Goal: Information Seeking & Learning: Learn about a topic

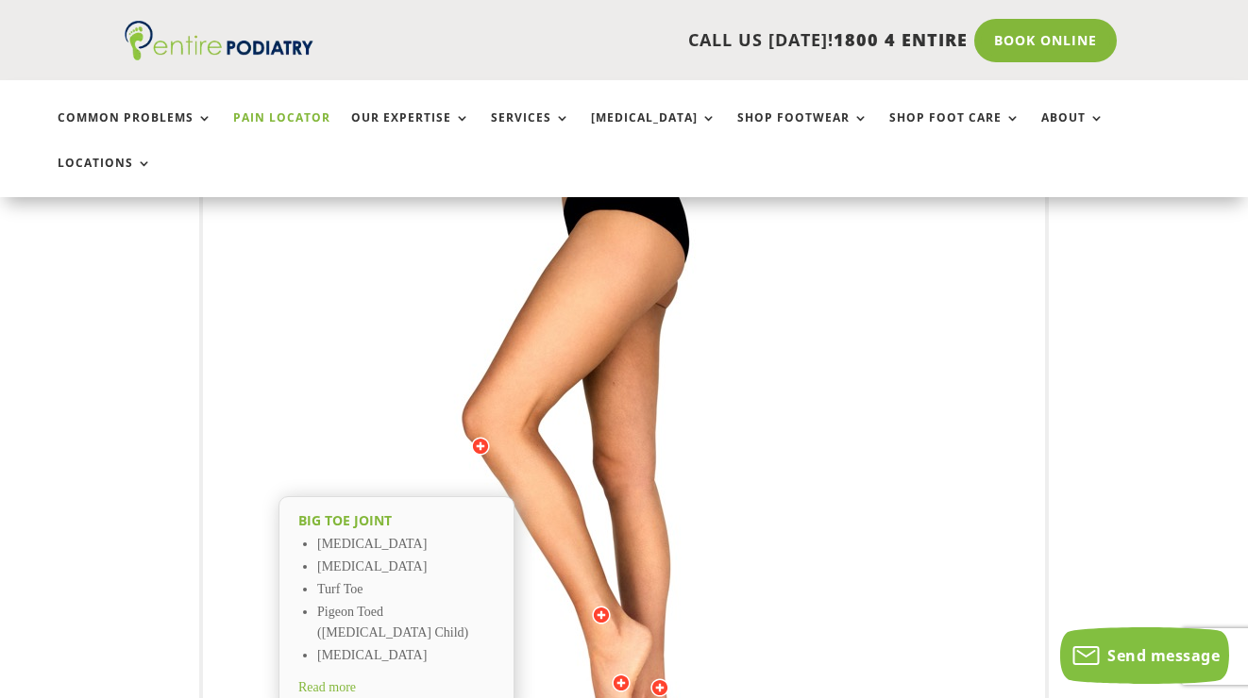
scroll to position [512, 0]
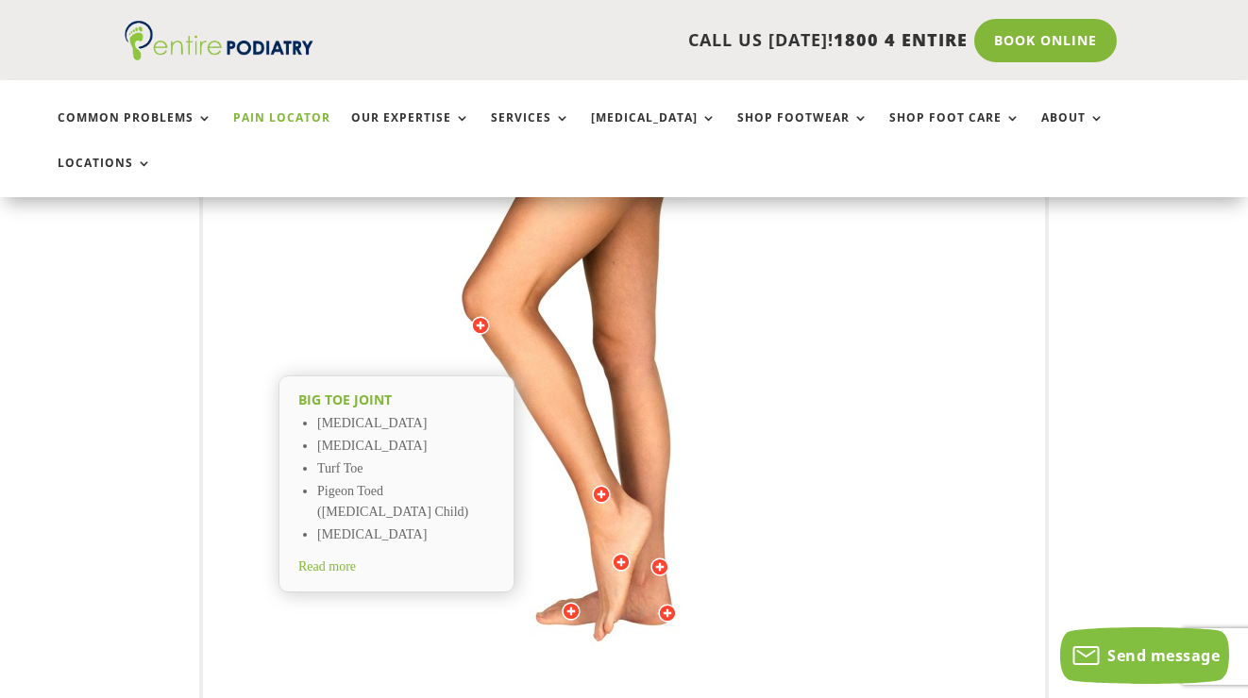
click at [476, 316] on div at bounding box center [480, 325] width 19 height 19
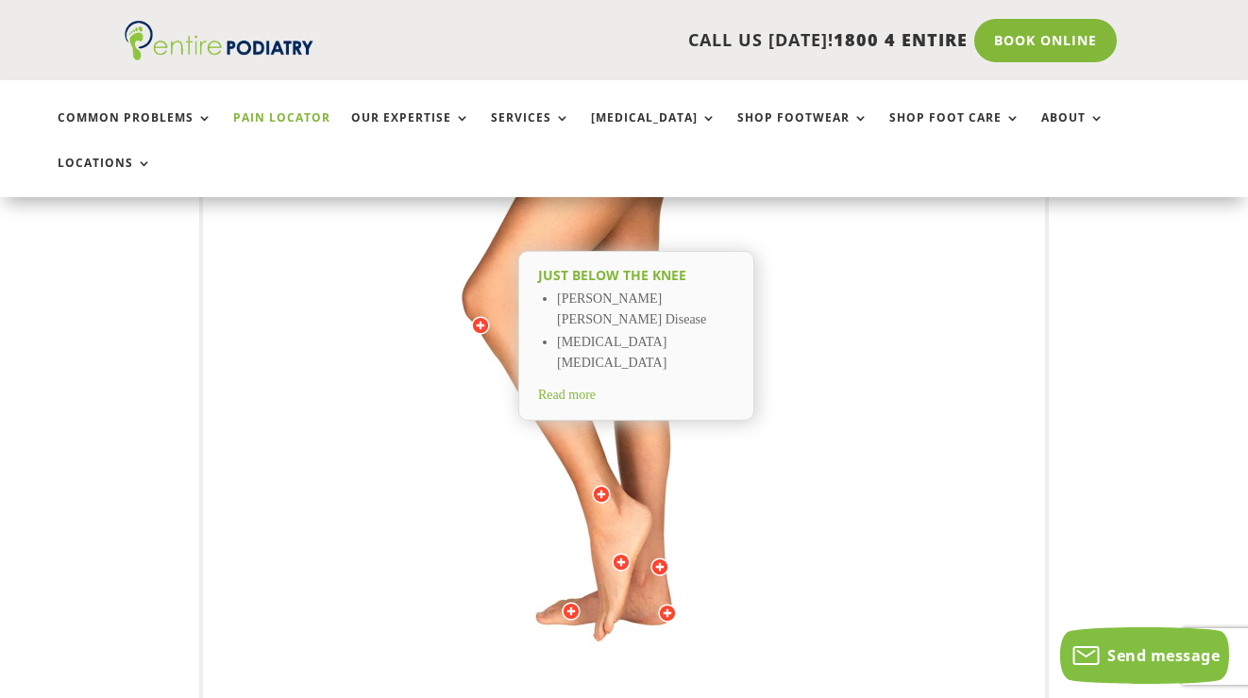
scroll to position [636, 0]
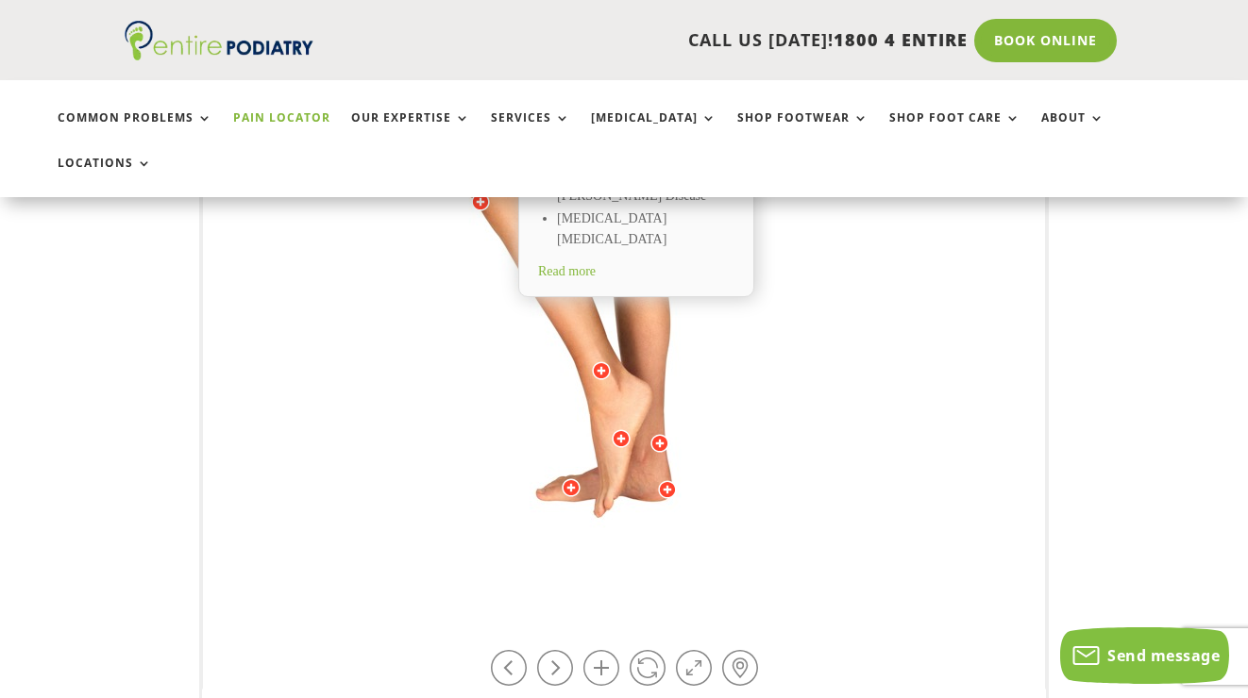
click at [569, 478] on div at bounding box center [571, 487] width 19 height 19
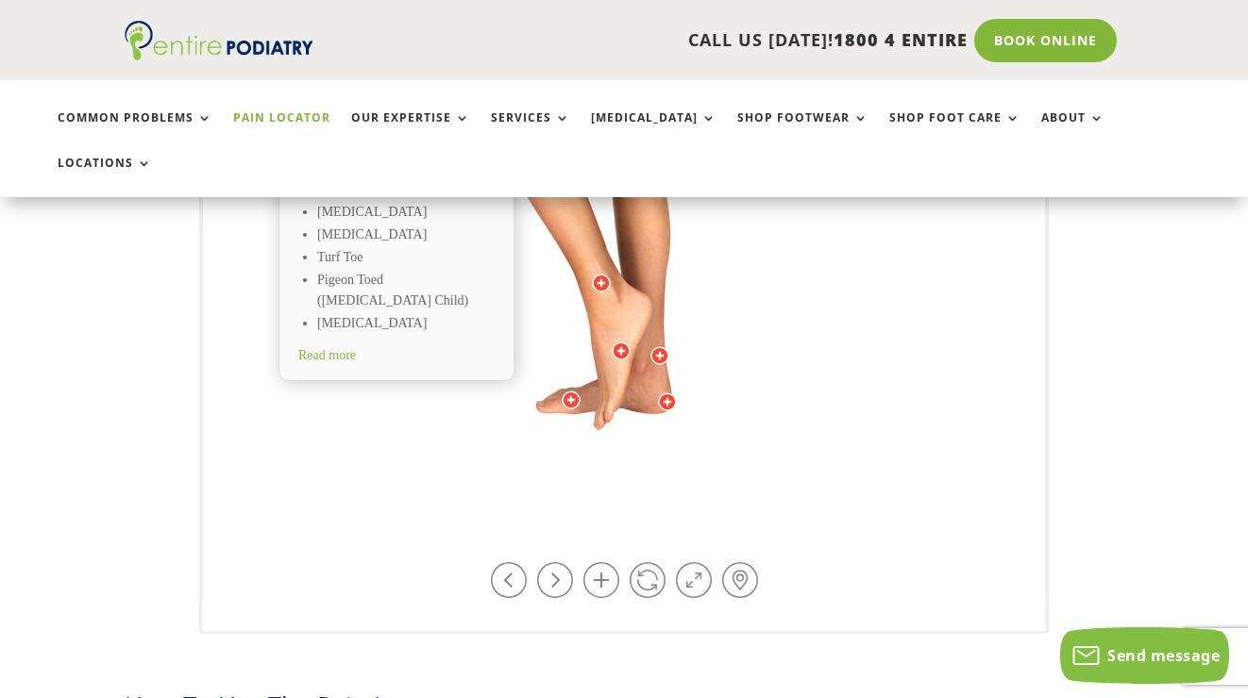
scroll to position [662, 0]
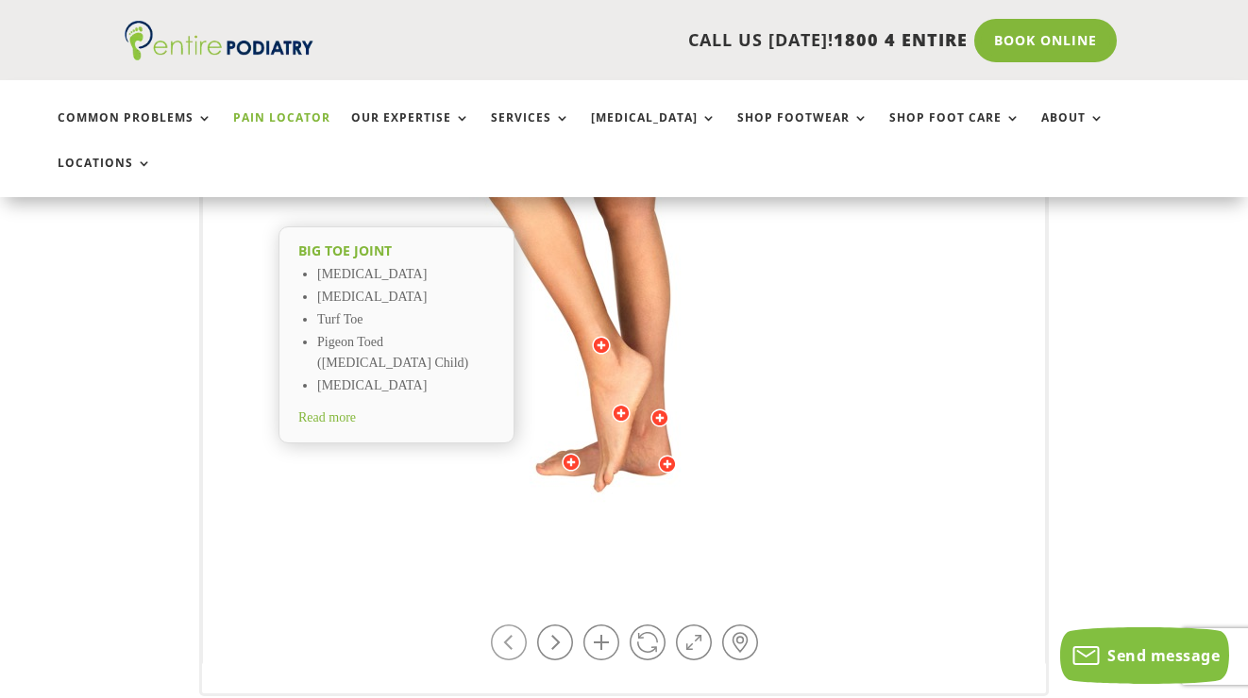
click at [513, 625] on link at bounding box center [509, 643] width 36 height 36
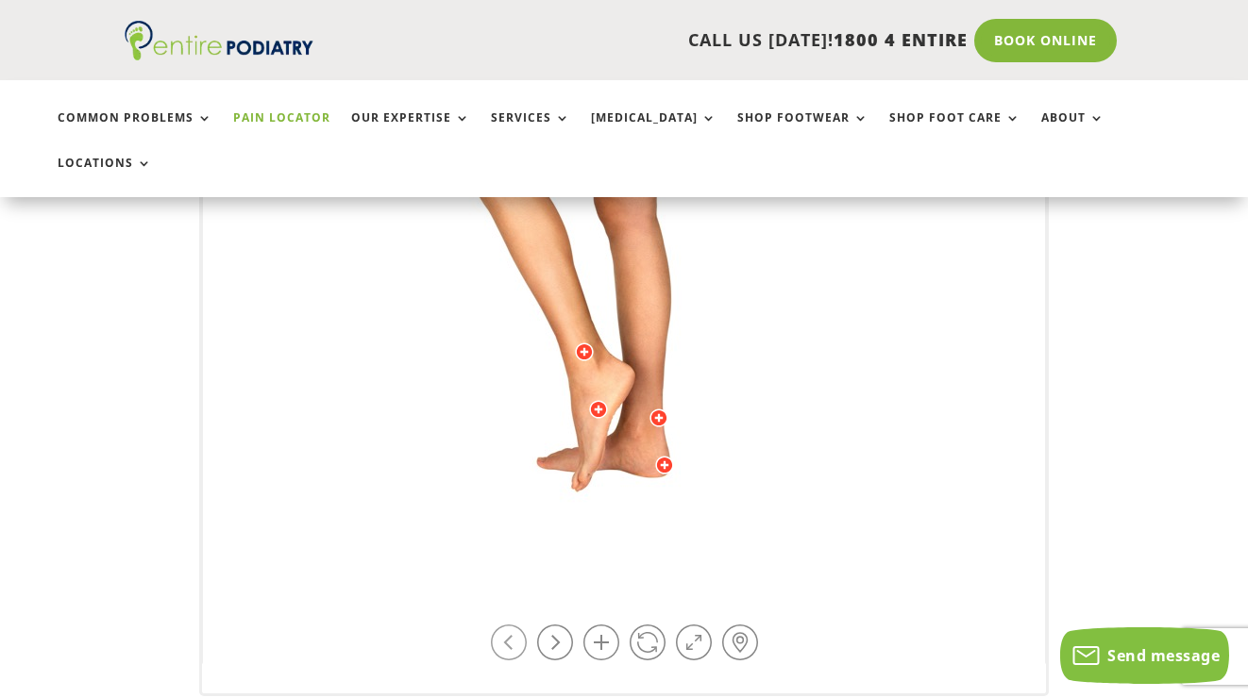
click at [513, 625] on link at bounding box center [509, 643] width 36 height 36
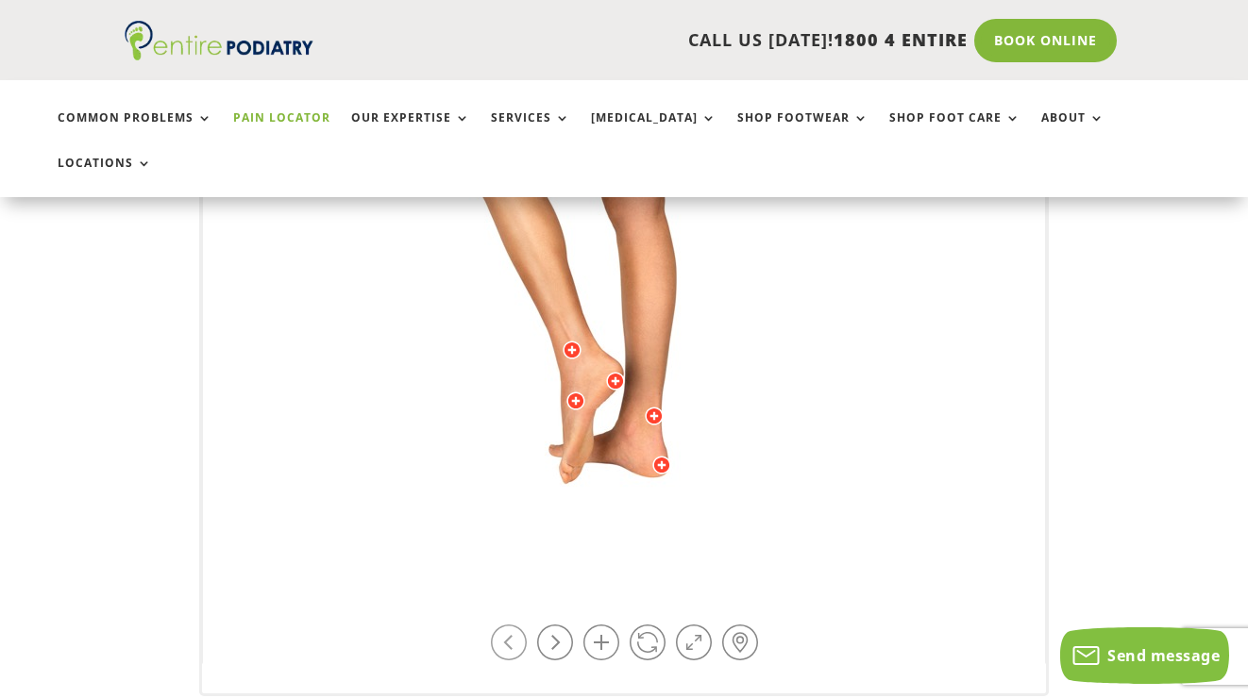
click at [513, 625] on link at bounding box center [509, 643] width 36 height 36
click at [564, 625] on link at bounding box center [555, 643] width 36 height 36
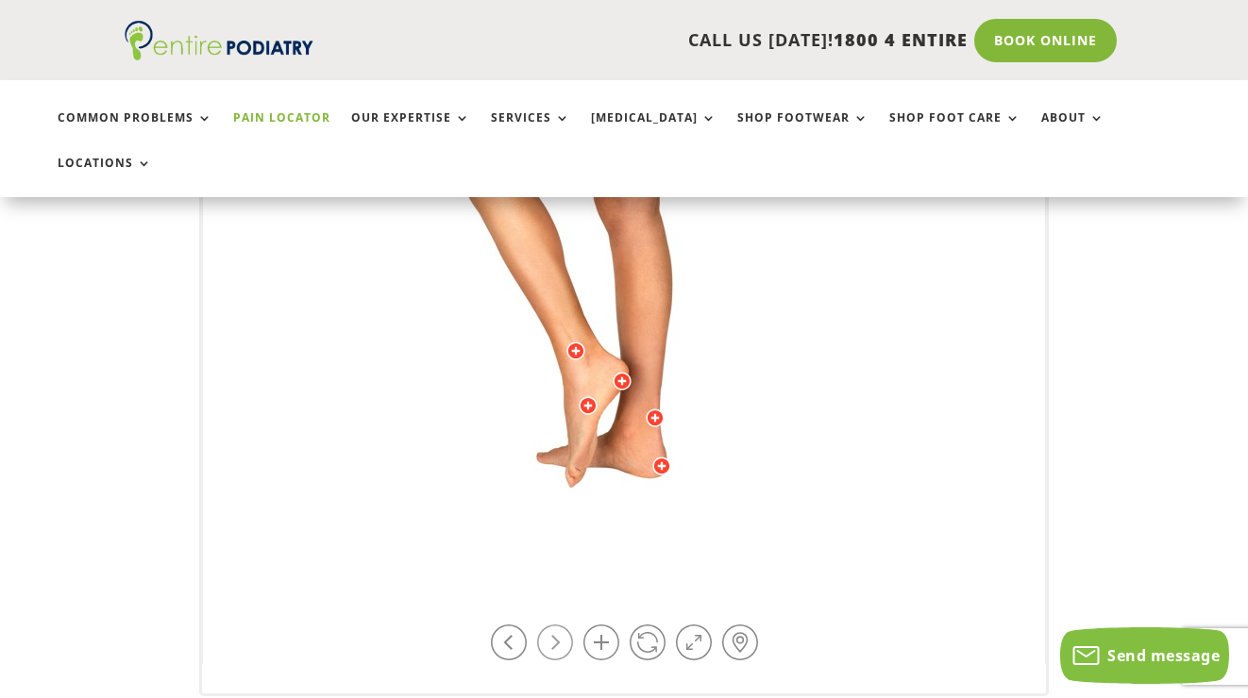
click at [564, 625] on link at bounding box center [555, 643] width 36 height 36
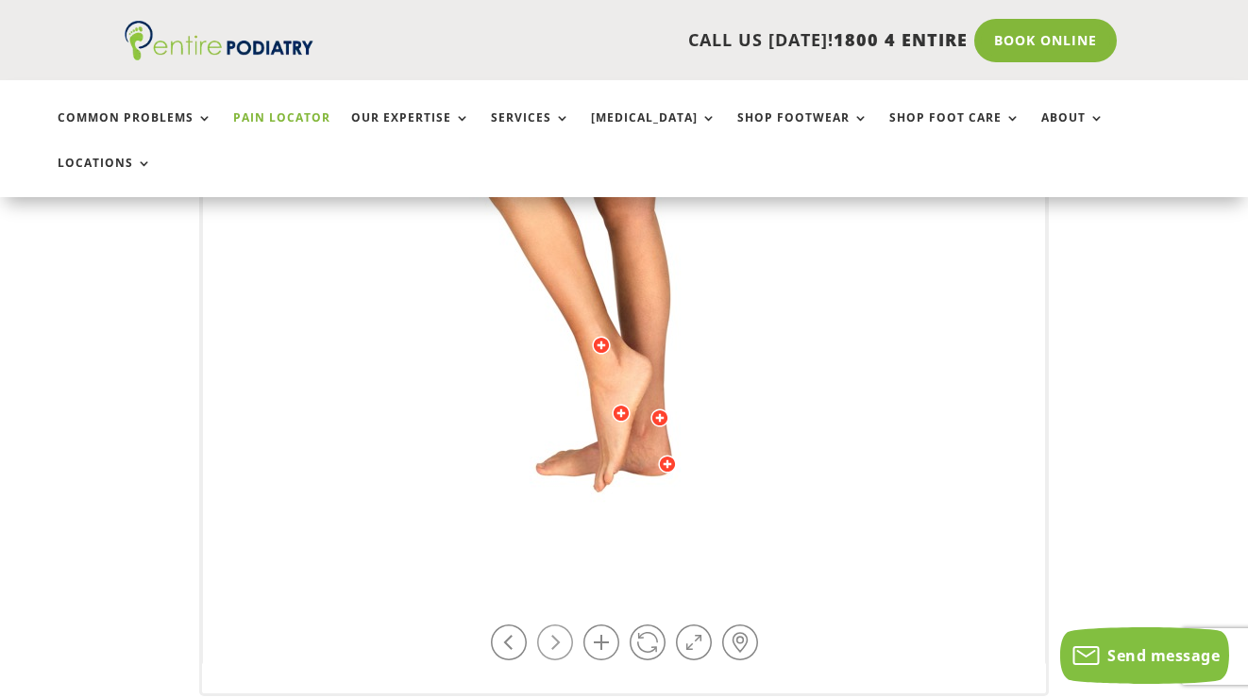
click at [564, 625] on link at bounding box center [555, 643] width 36 height 36
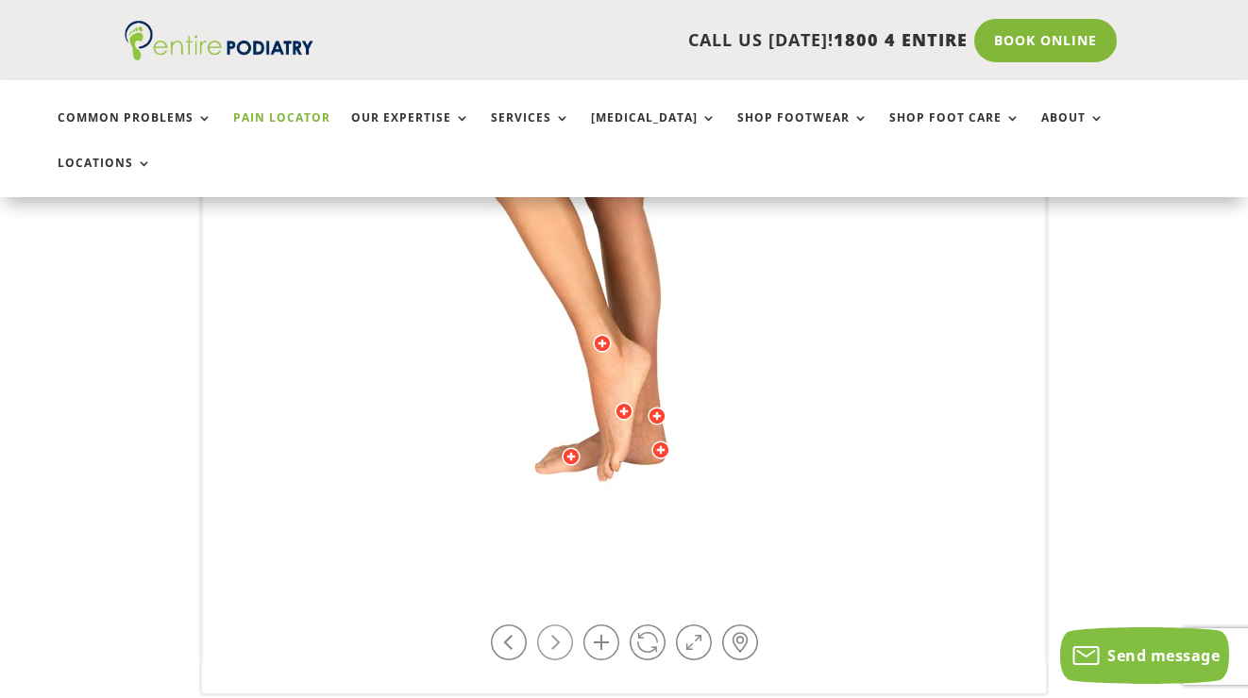
click at [565, 625] on link at bounding box center [555, 643] width 36 height 36
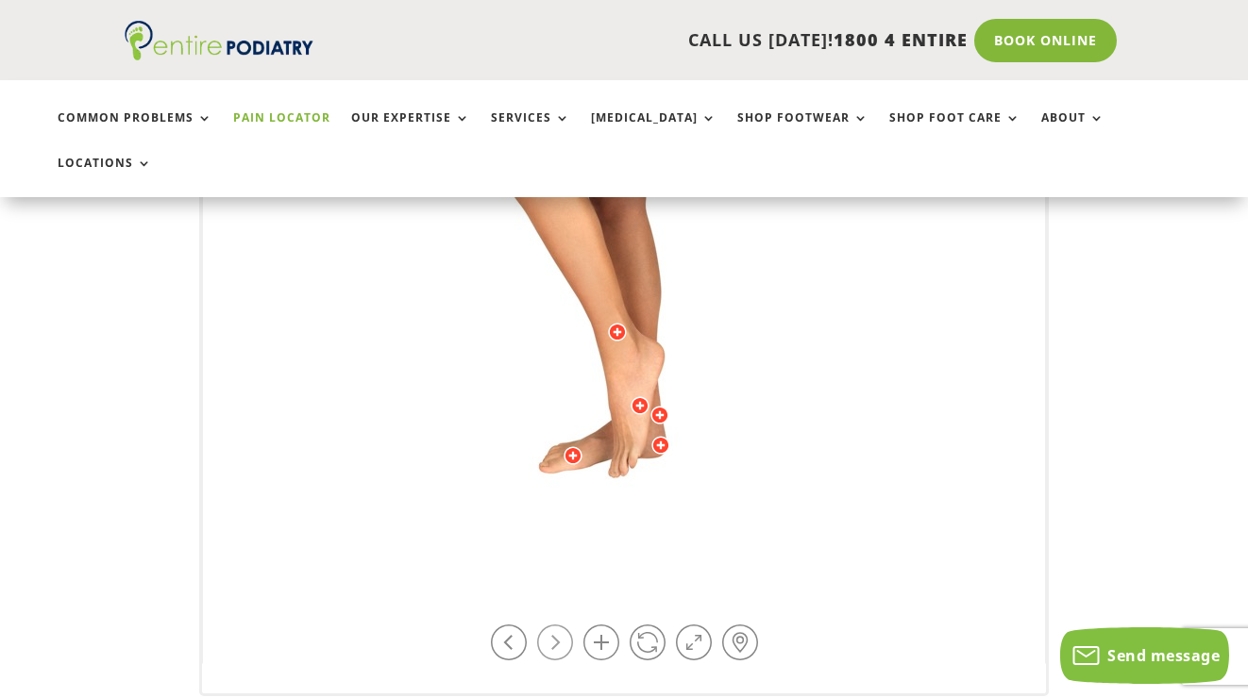
click at [565, 625] on link at bounding box center [555, 643] width 36 height 36
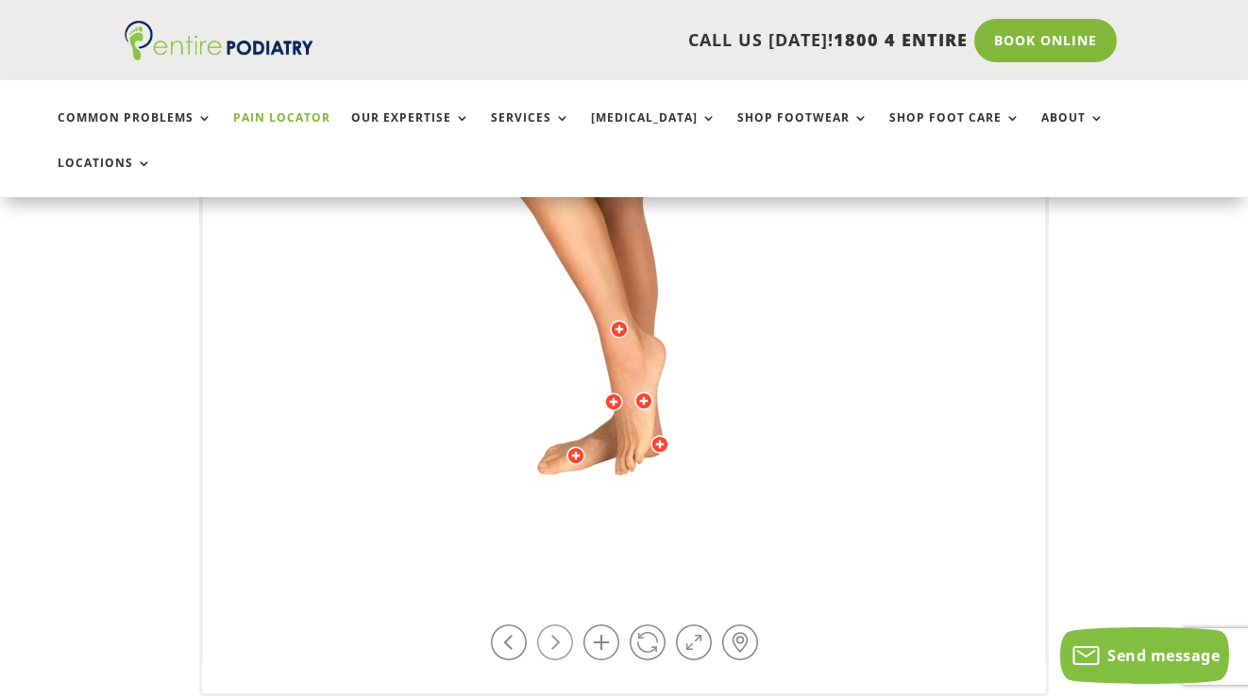
click at [565, 625] on link at bounding box center [555, 643] width 36 height 36
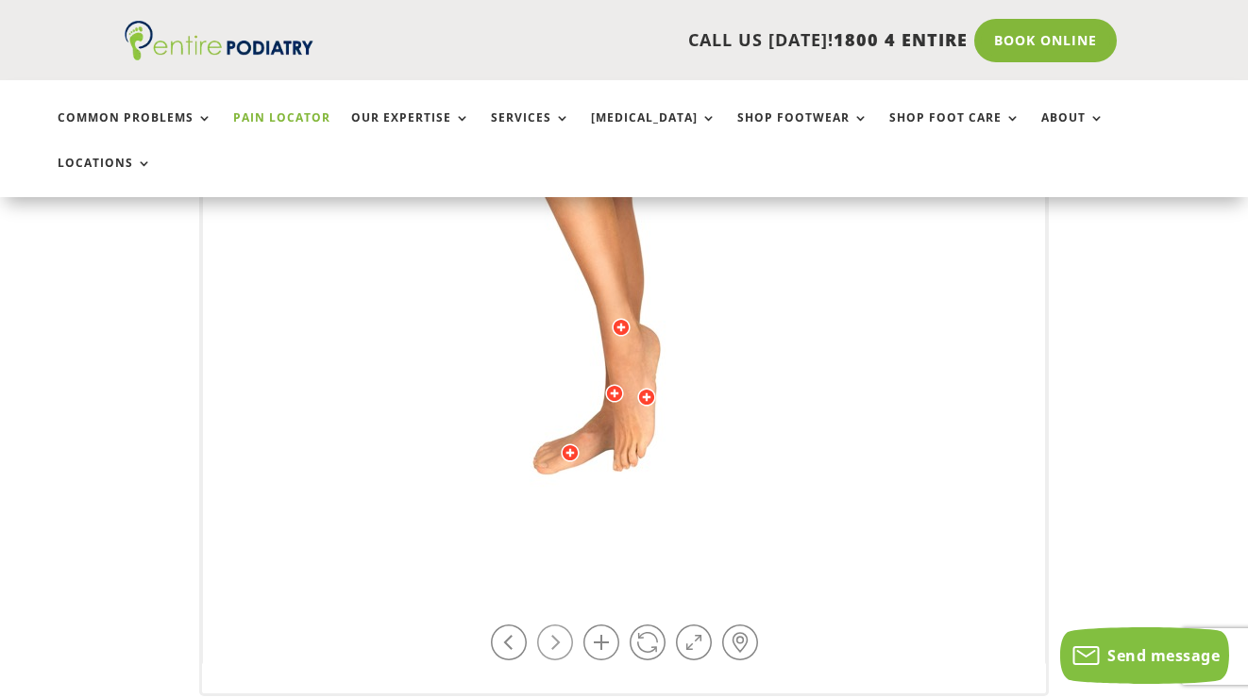
click at [565, 625] on link at bounding box center [555, 643] width 36 height 36
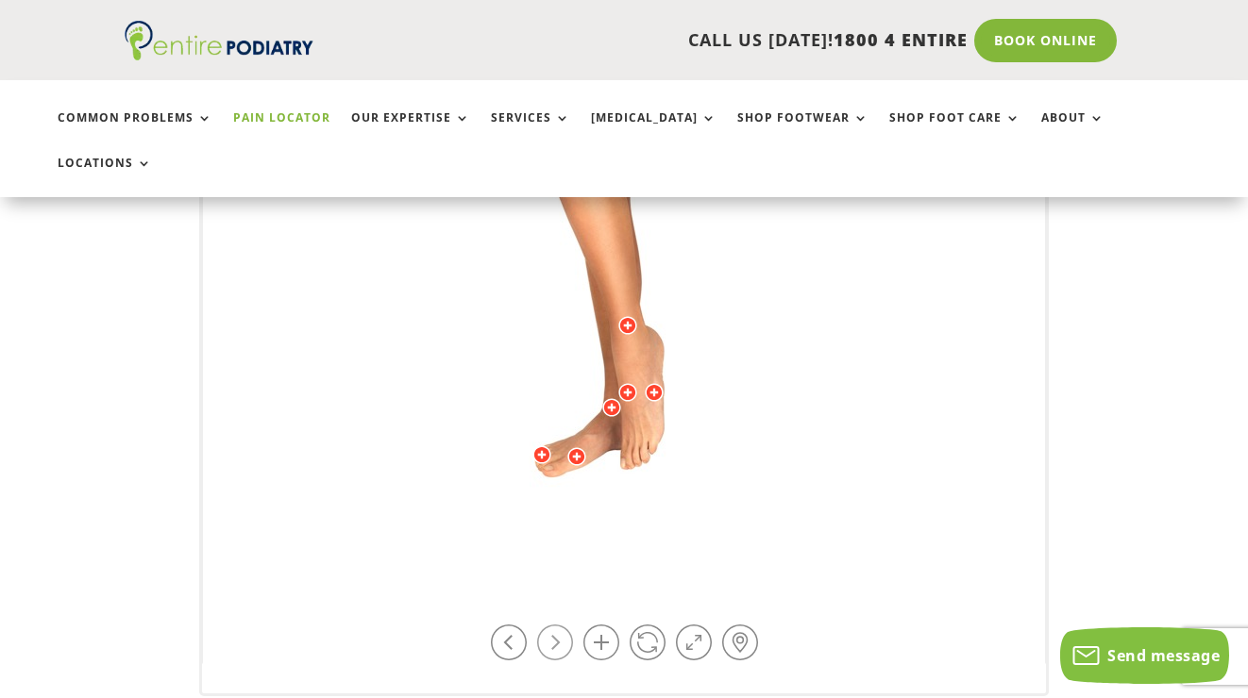
click at [565, 625] on link at bounding box center [555, 643] width 36 height 36
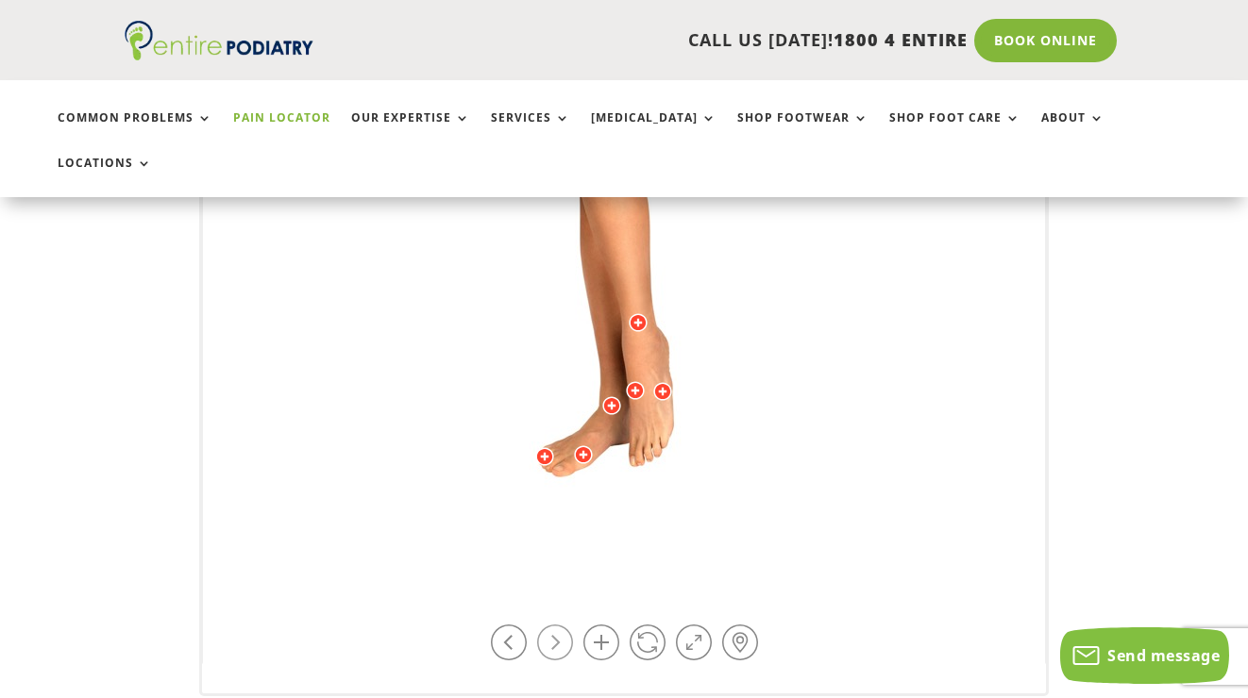
click at [565, 625] on link at bounding box center [555, 643] width 36 height 36
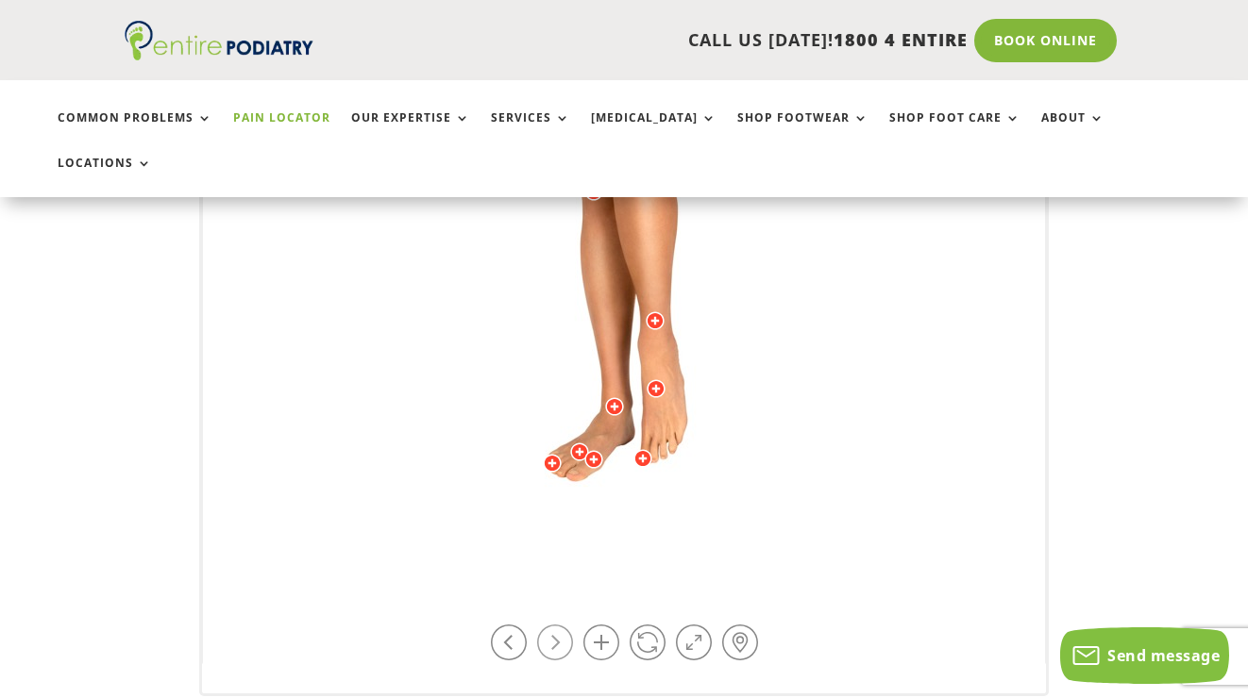
click at [565, 625] on link at bounding box center [555, 643] width 36 height 36
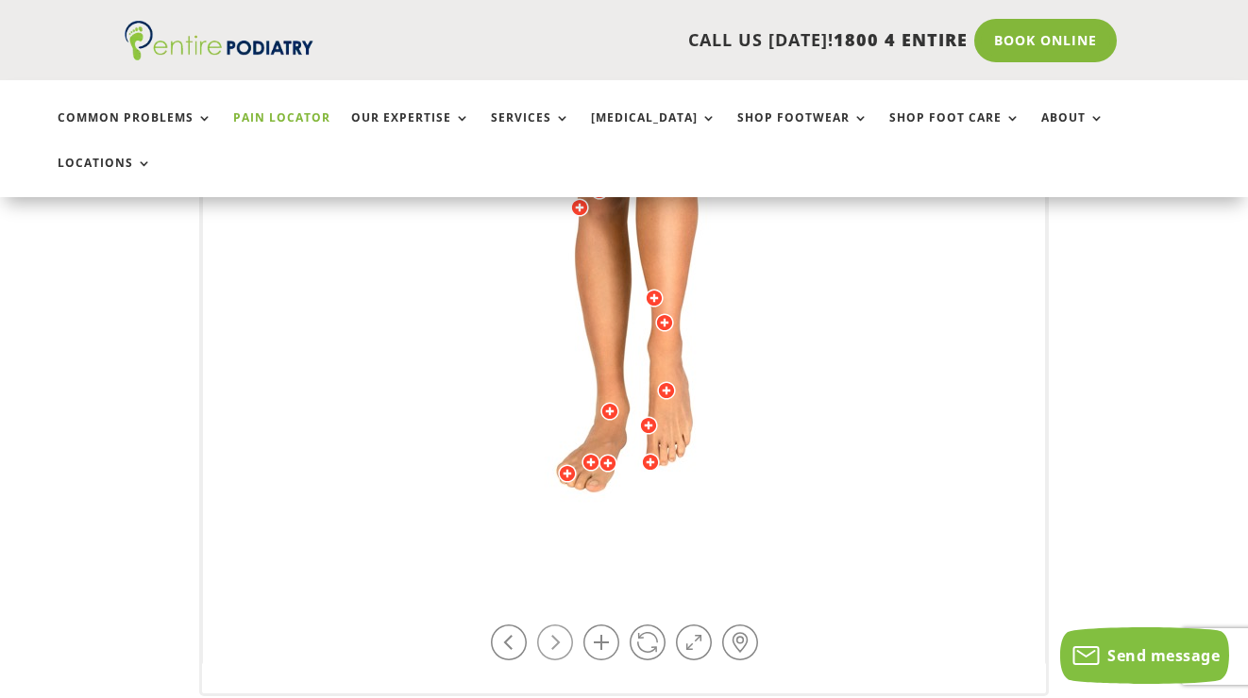
click at [565, 625] on link at bounding box center [555, 643] width 36 height 36
click at [604, 625] on link at bounding box center [601, 643] width 36 height 36
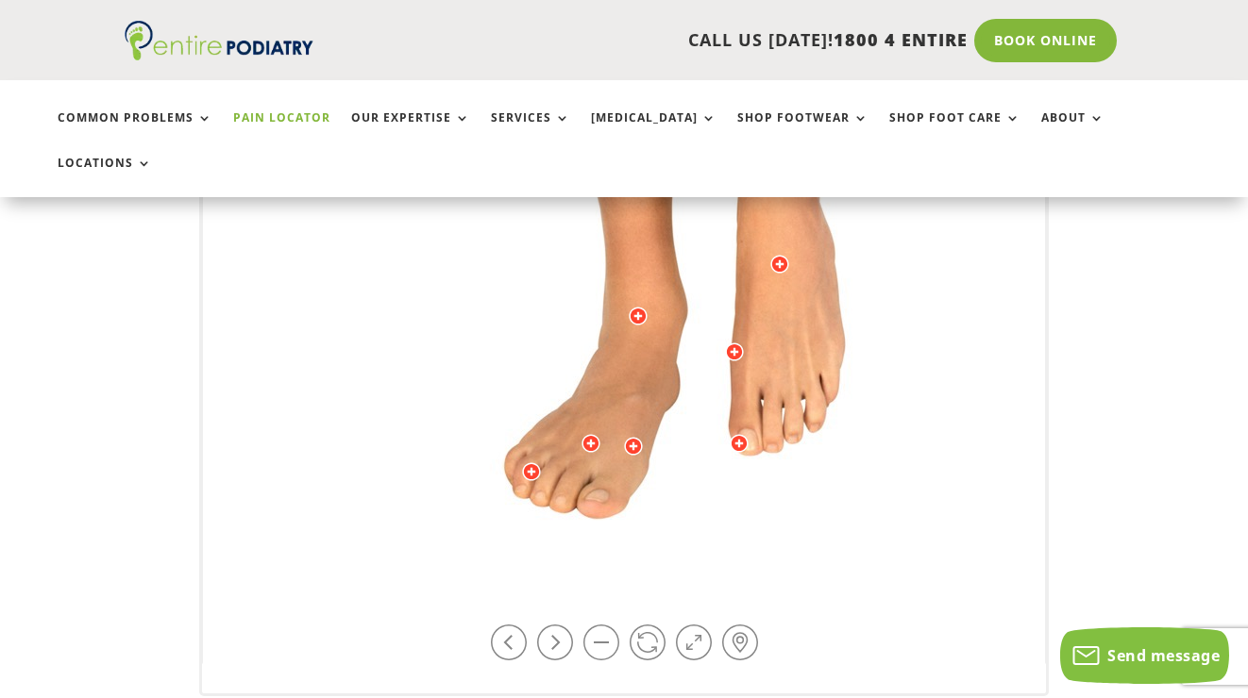
drag, startPoint x: 629, startPoint y: 547, endPoint x: 691, endPoint y: 153, distance: 399.4
click at [734, 343] on div at bounding box center [734, 352] width 19 height 19
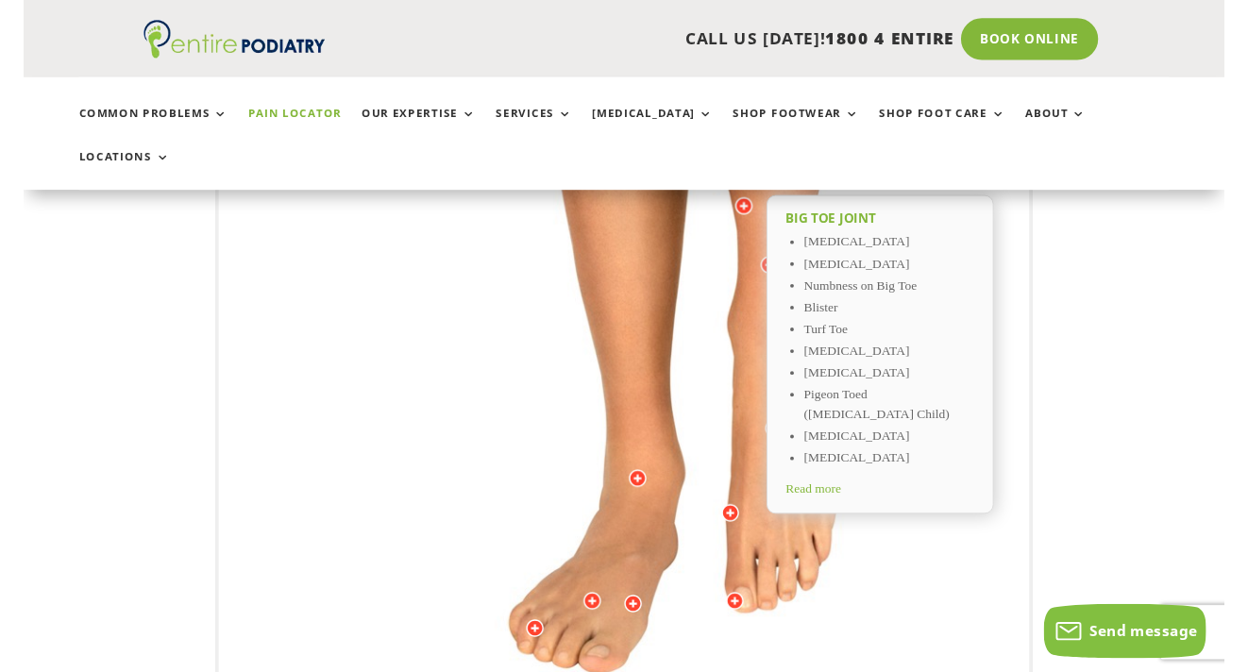
scroll to position [481, 0]
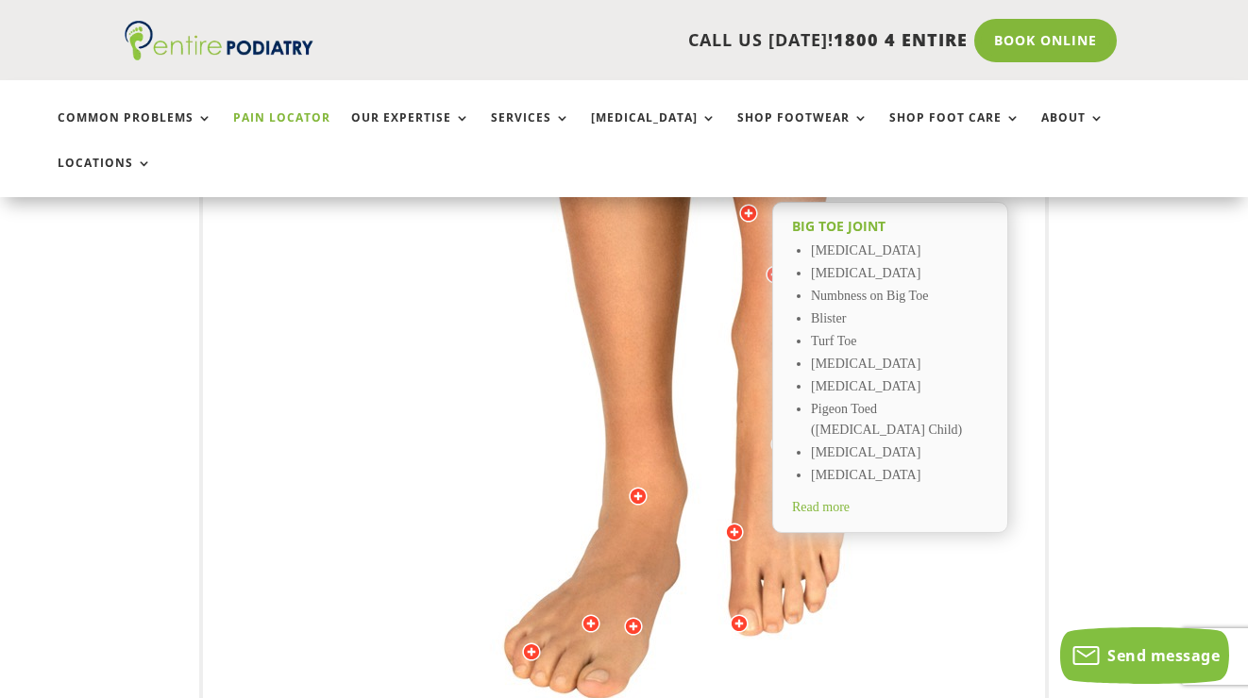
click at [630, 617] on div at bounding box center [633, 626] width 19 height 19
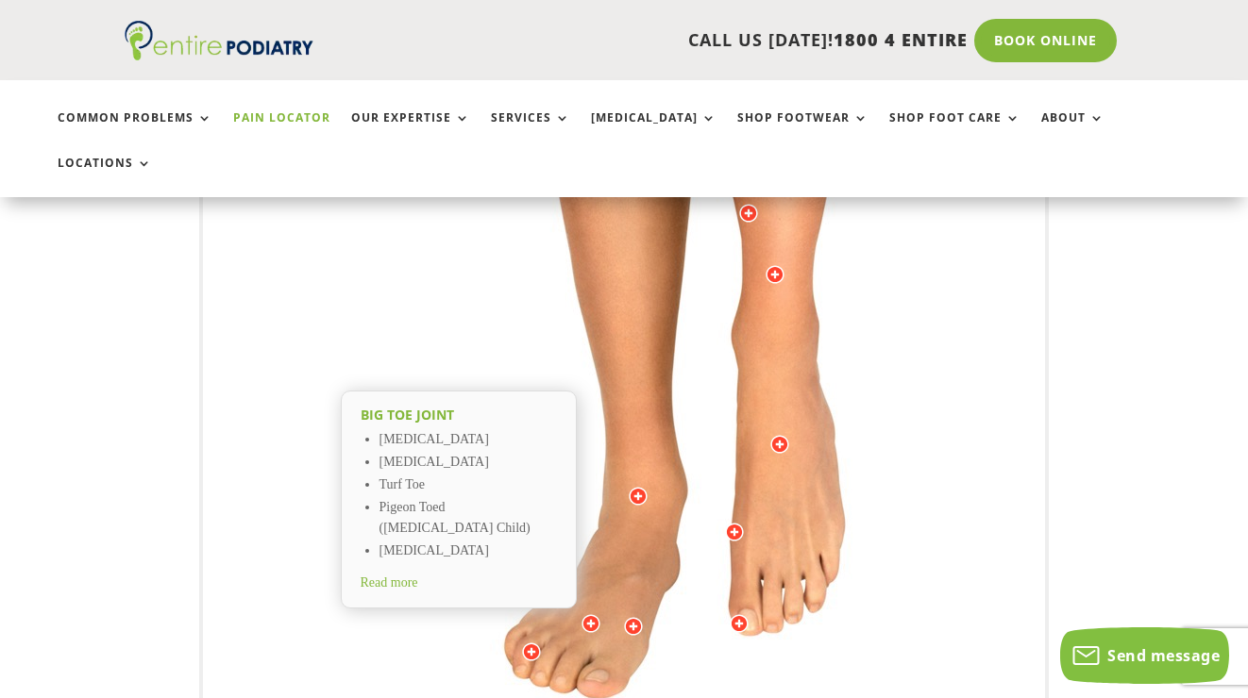
click at [590, 614] on div at bounding box center [590, 623] width 19 height 19
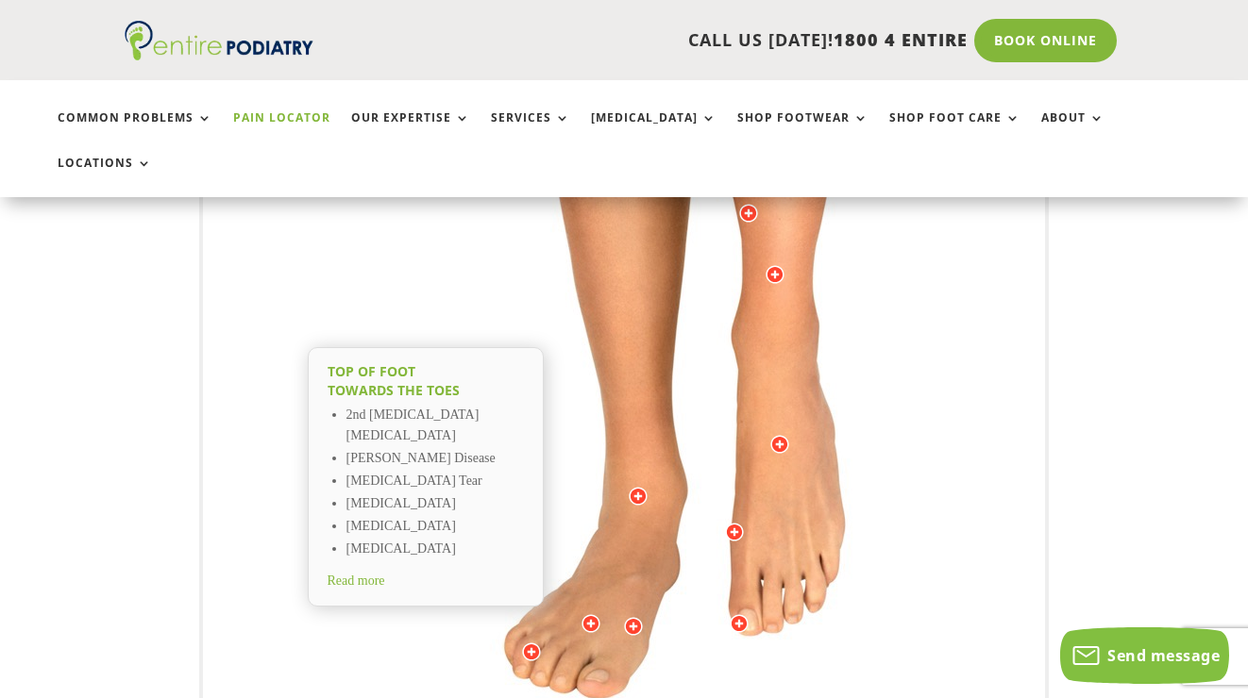
drag, startPoint x: 432, startPoint y: 431, endPoint x: 432, endPoint y: 408, distance: 23.6
click at [432, 471] on li "Plantar Plate Tear" at bounding box center [434, 482] width 177 height 23
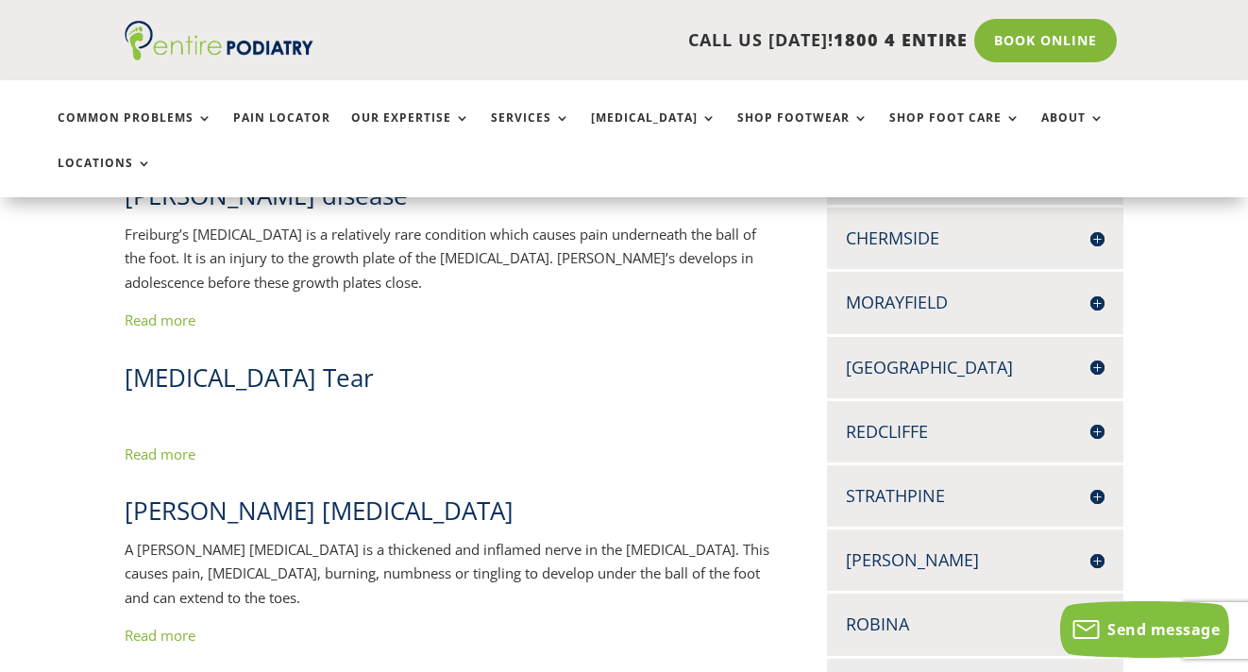
scroll to position [595, 0]
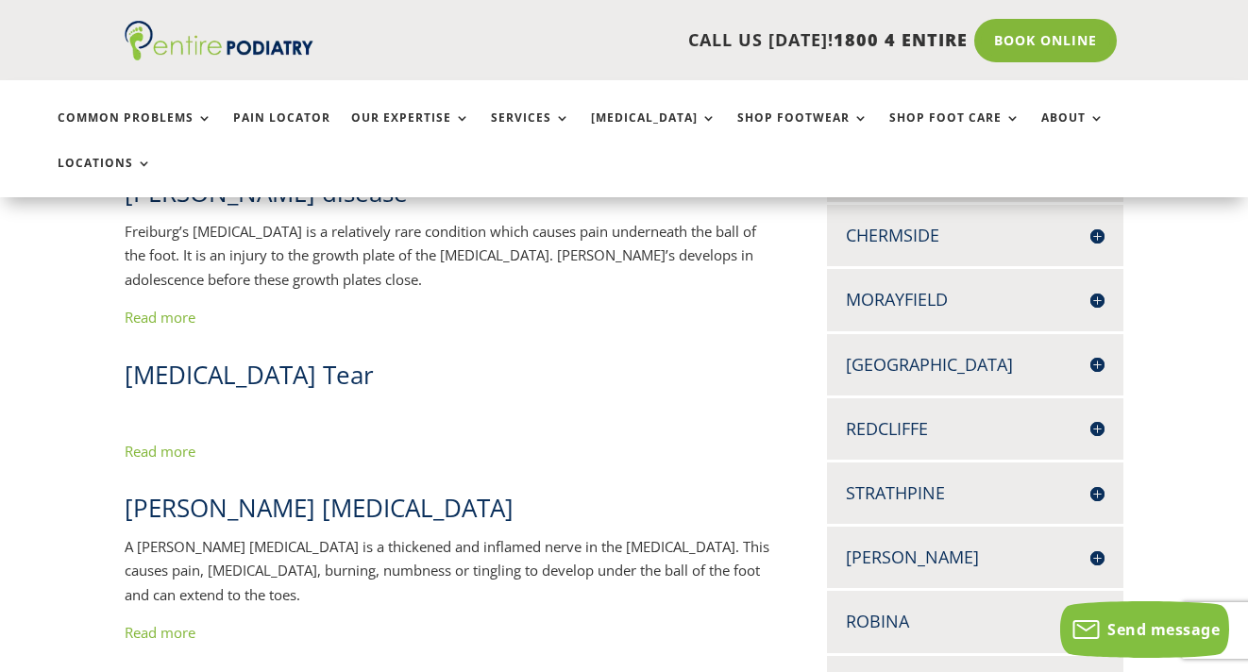
click at [163, 442] on link "Read more" at bounding box center [160, 451] width 71 height 19
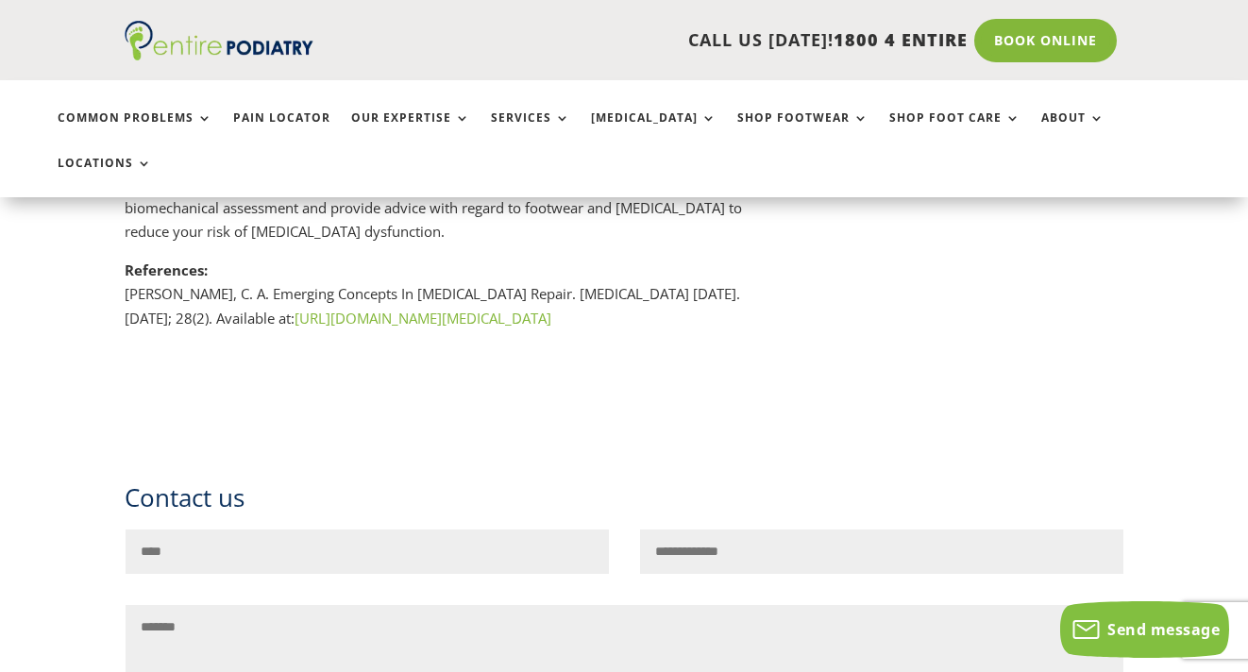
scroll to position [2407, 0]
